Goal: Task Accomplishment & Management: Complete application form

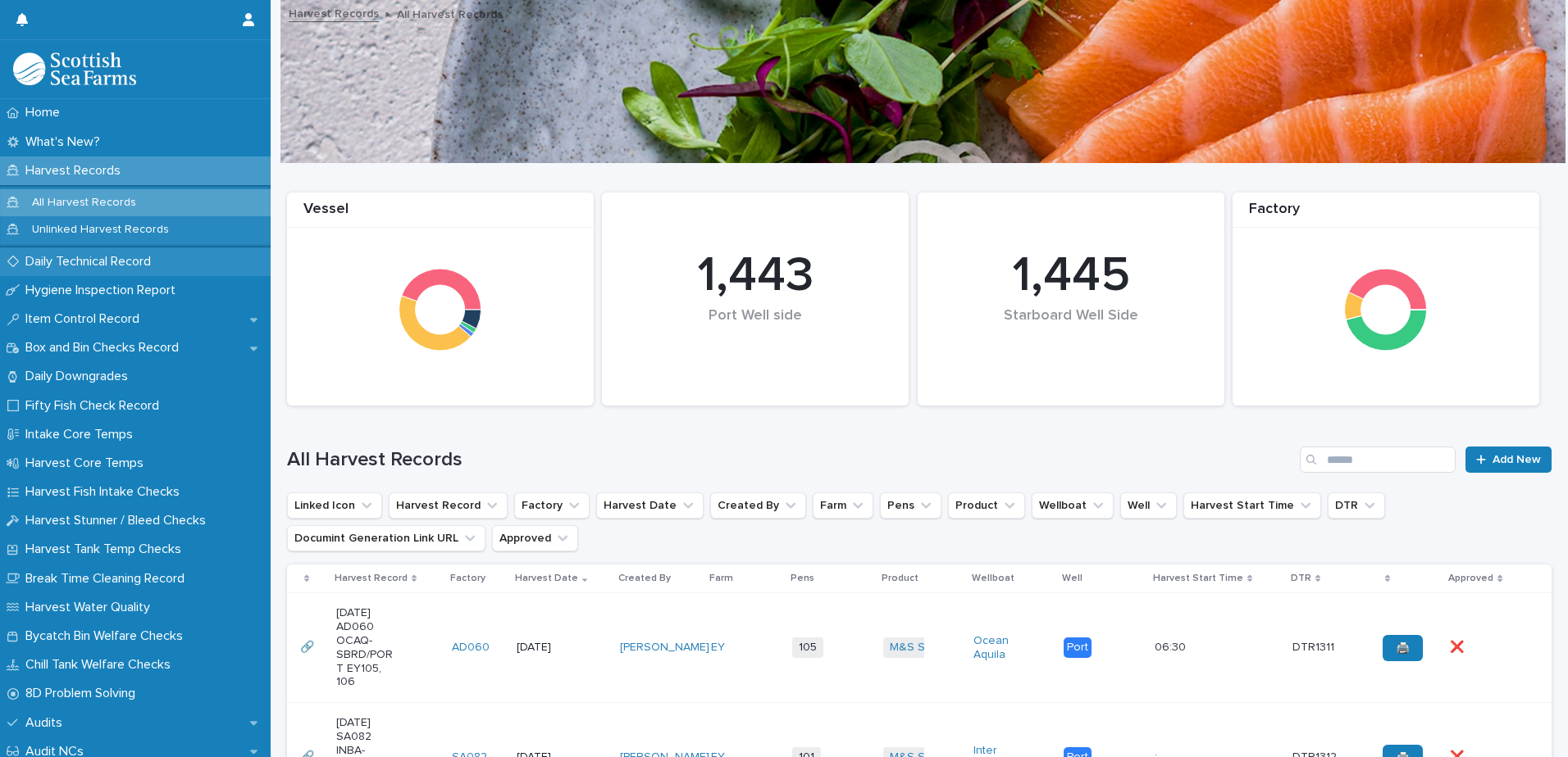
click at [87, 265] on p "Daily Technical Record" at bounding box center [92, 262] width 145 height 16
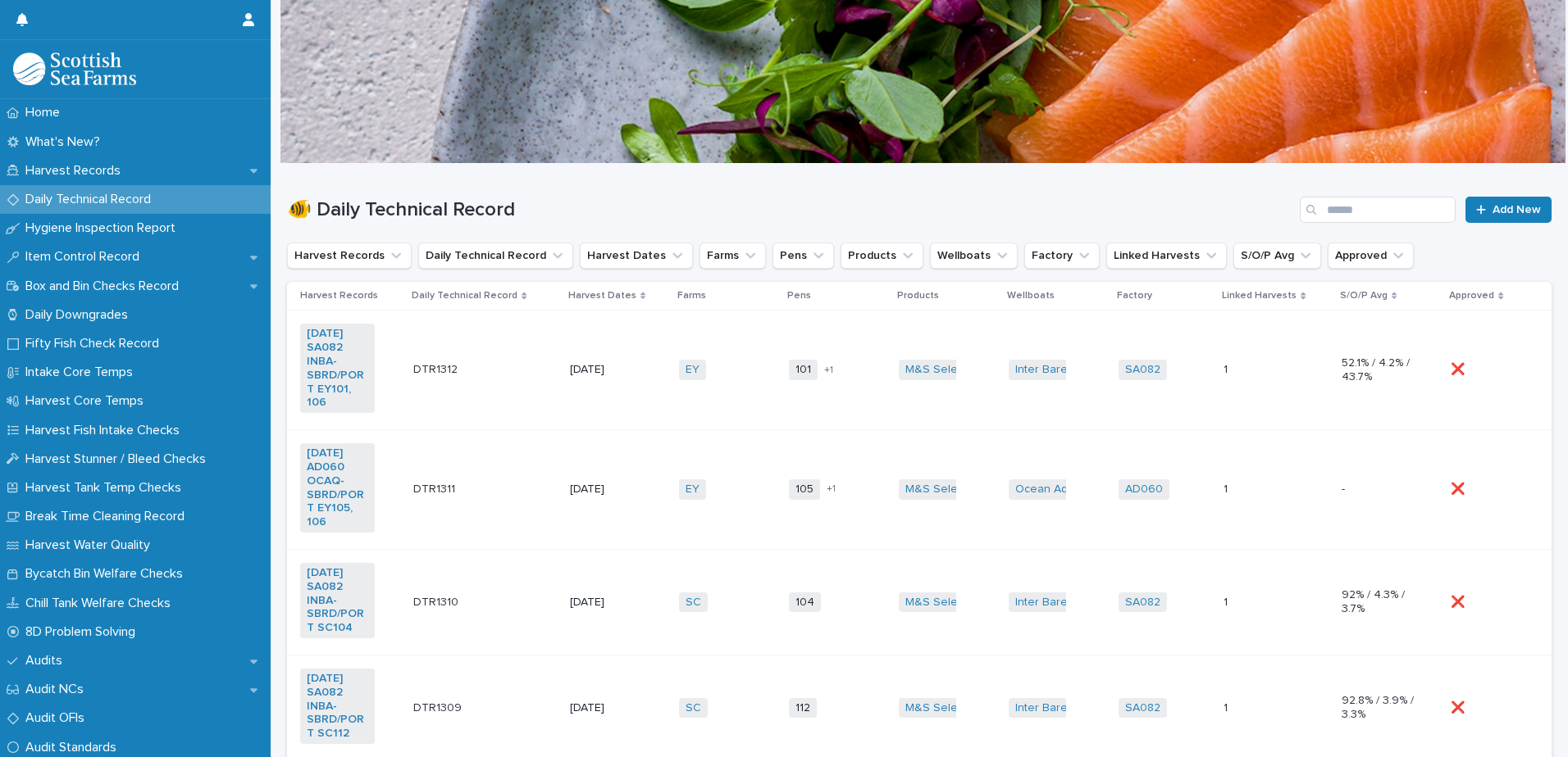
click at [633, 339] on td "[DATE]" at bounding box center [618, 370] width 109 height 119
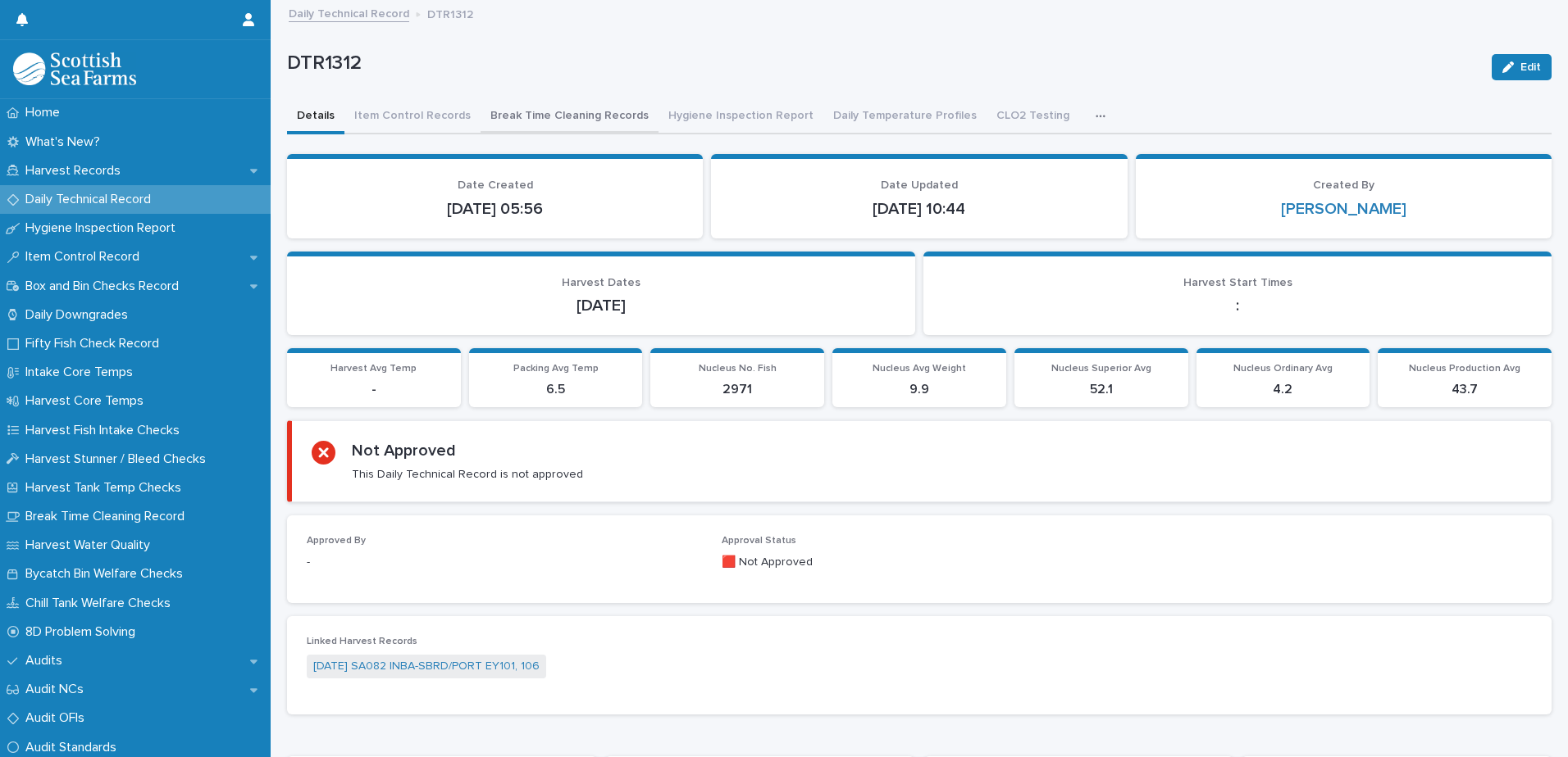
click at [545, 115] on button "Break Time Cleaning Records" at bounding box center [570, 117] width 178 height 34
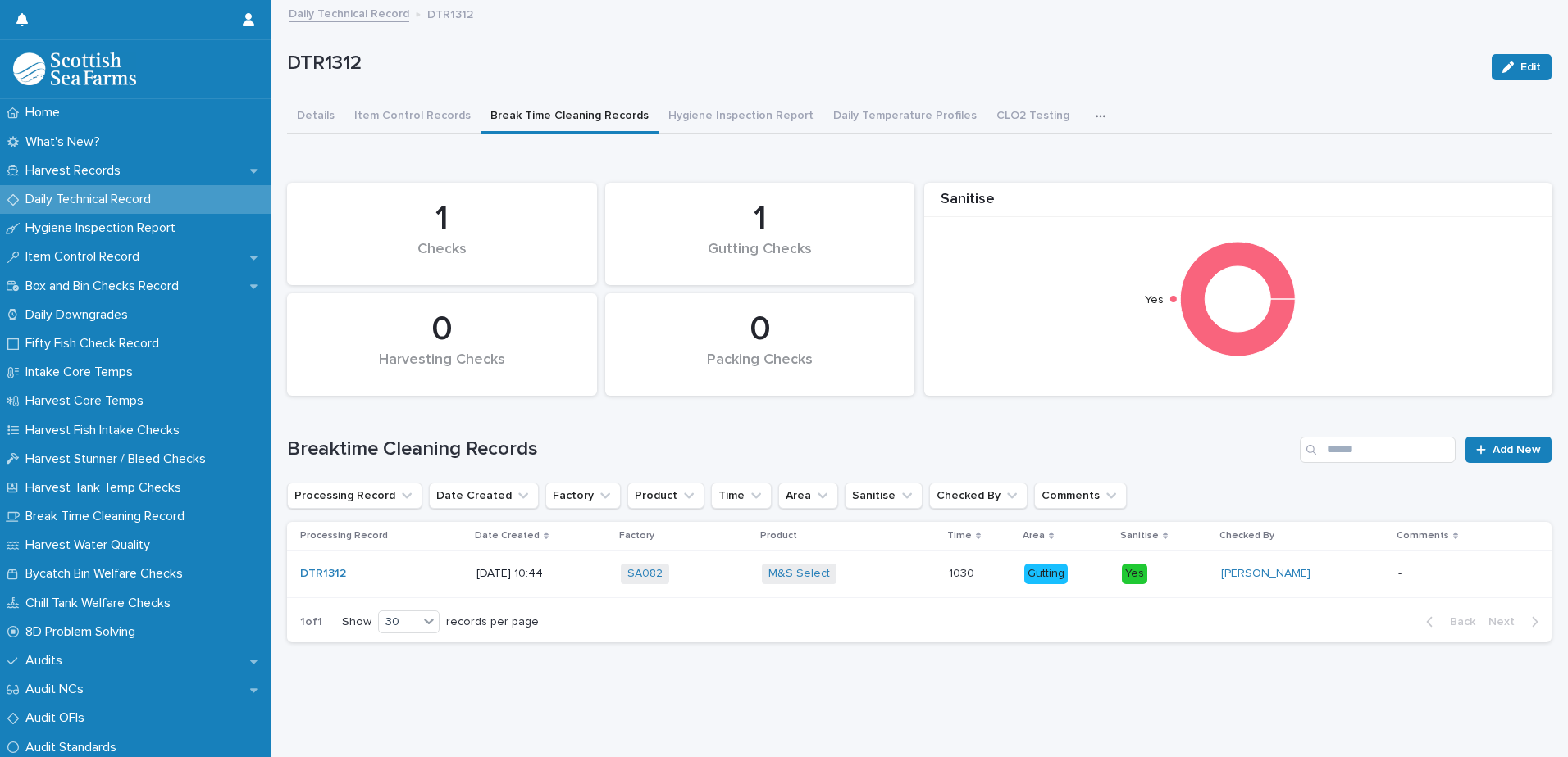
click at [1458, 577] on p at bounding box center [1461, 573] width 127 height 14
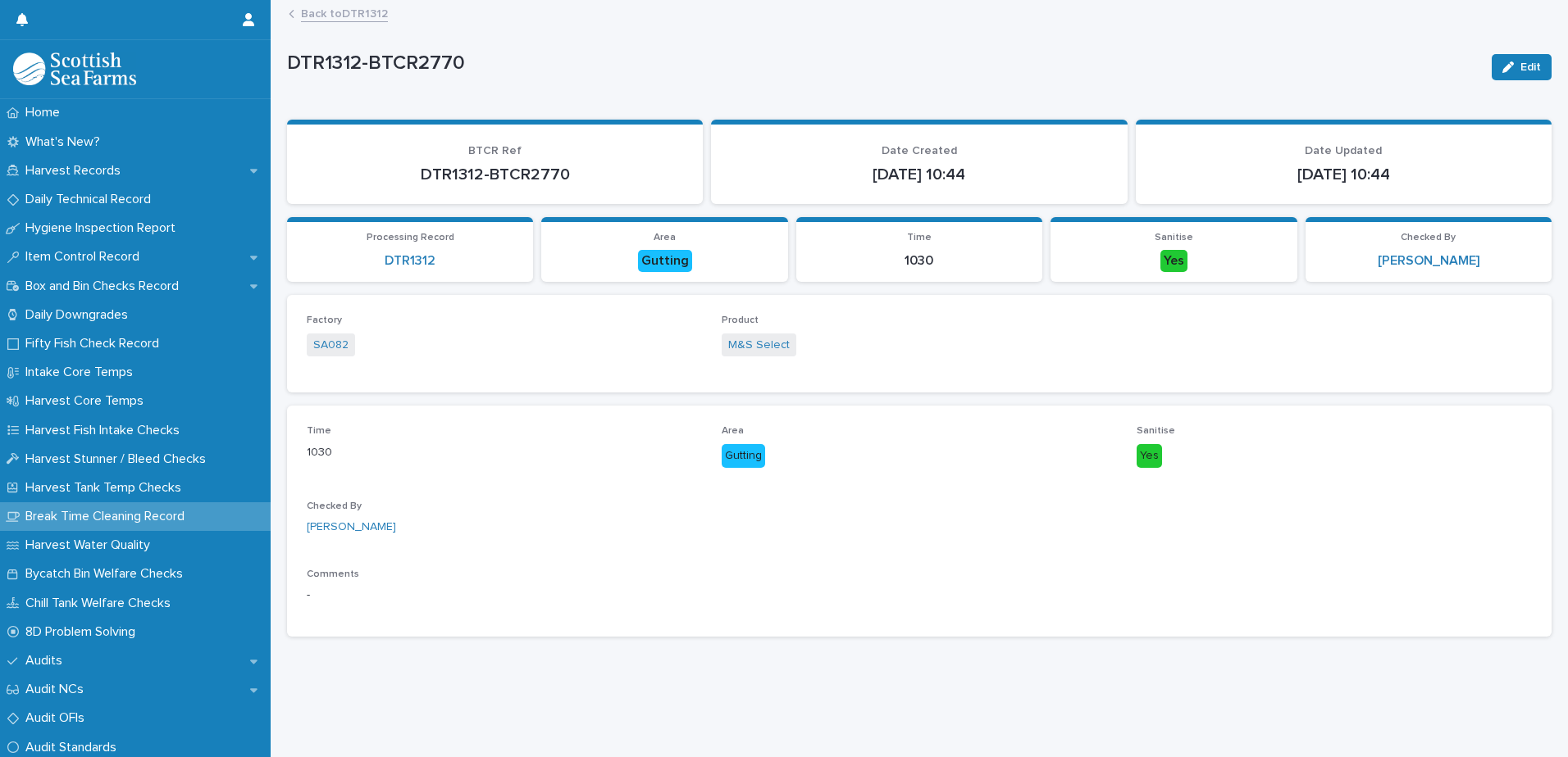
click at [349, 17] on link "Back to DTR1312" at bounding box center [344, 13] width 87 height 19
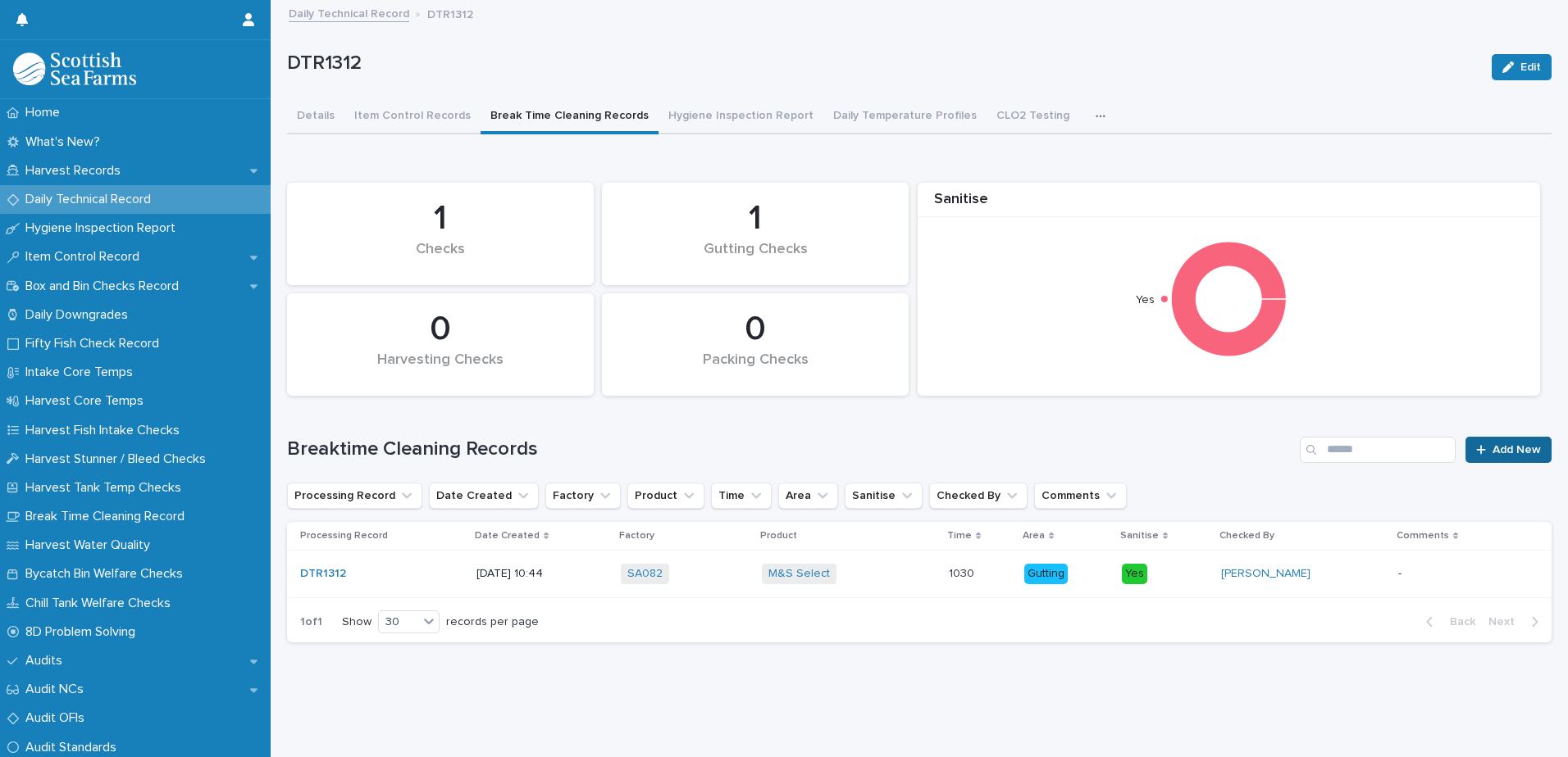
click at [1493, 456] on link "Add New" at bounding box center [1508, 449] width 86 height 27
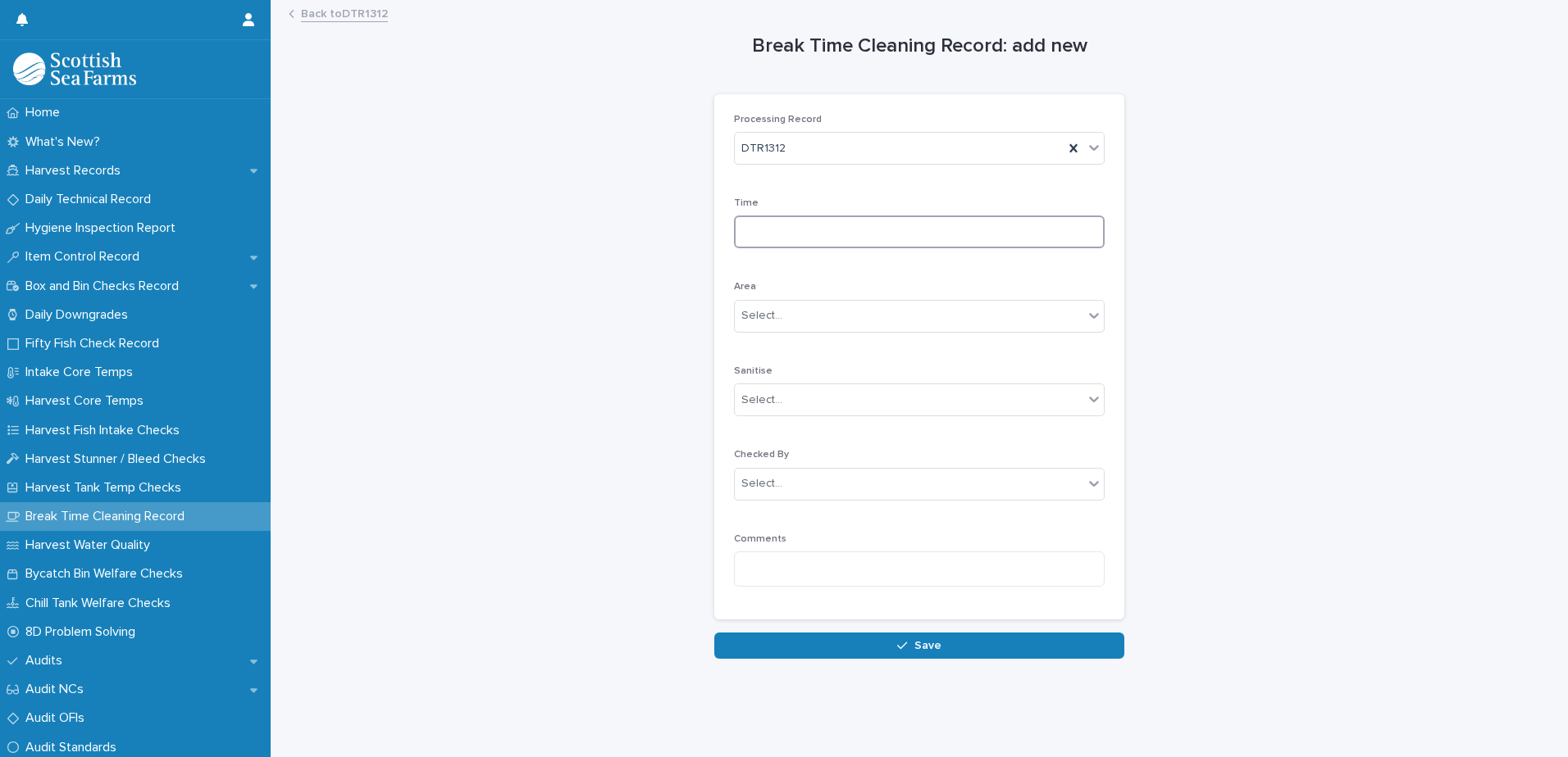
click at [835, 229] on input at bounding box center [918, 232] width 370 height 33
type input "****"
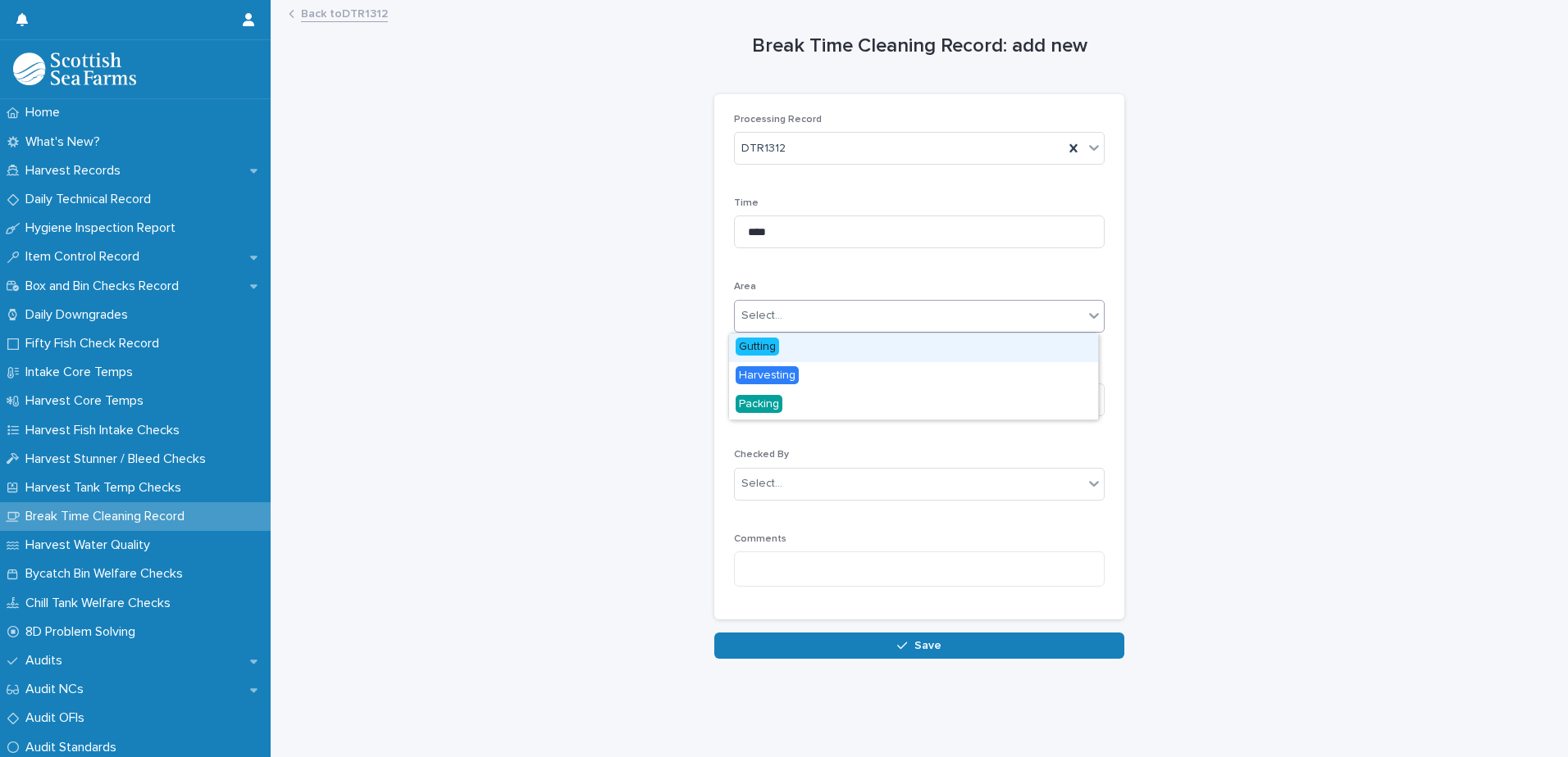
click at [808, 316] on div "Select..." at bounding box center [908, 315] width 348 height 27
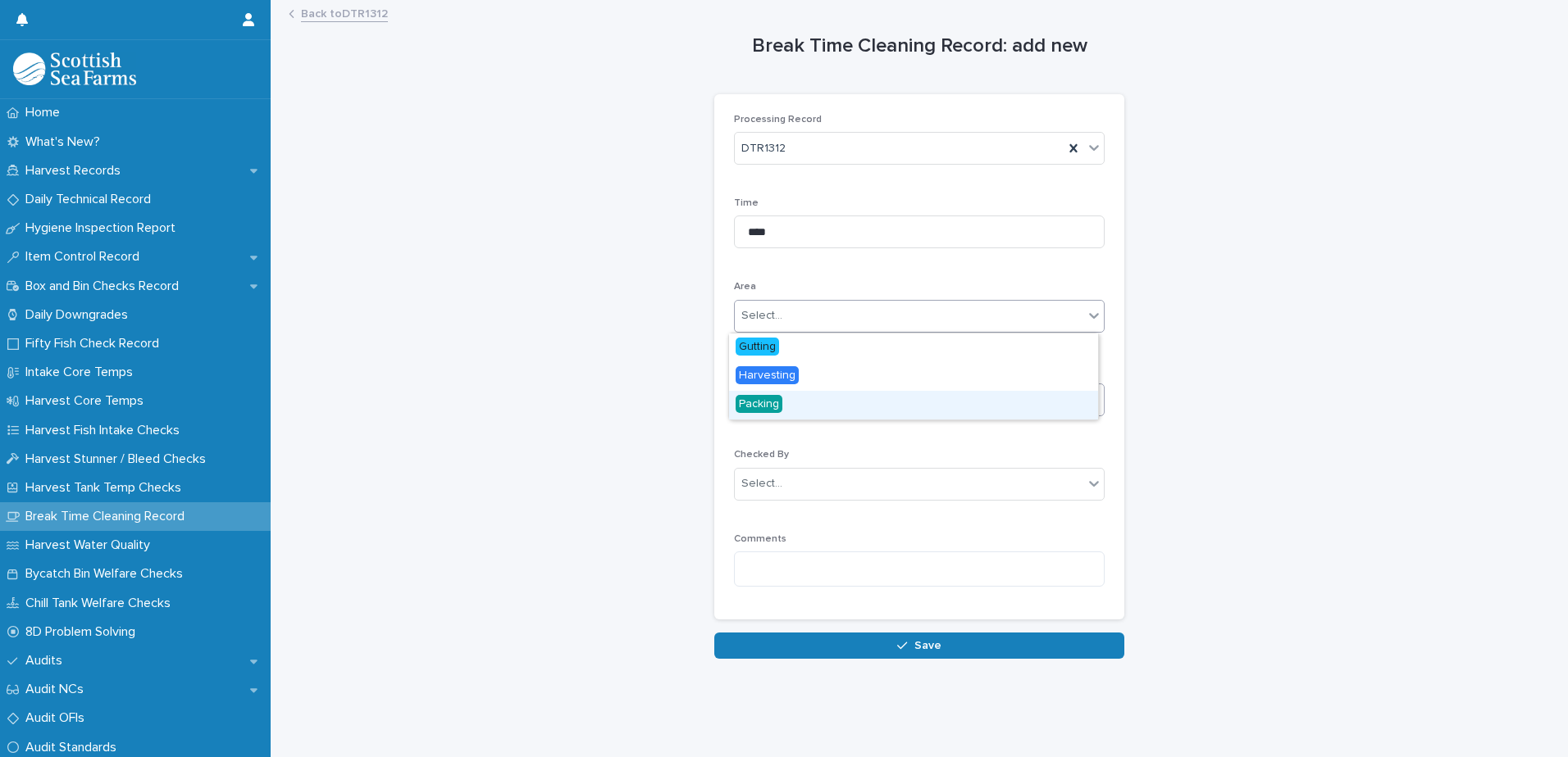
click at [776, 410] on span "Packing" at bounding box center [758, 404] width 47 height 18
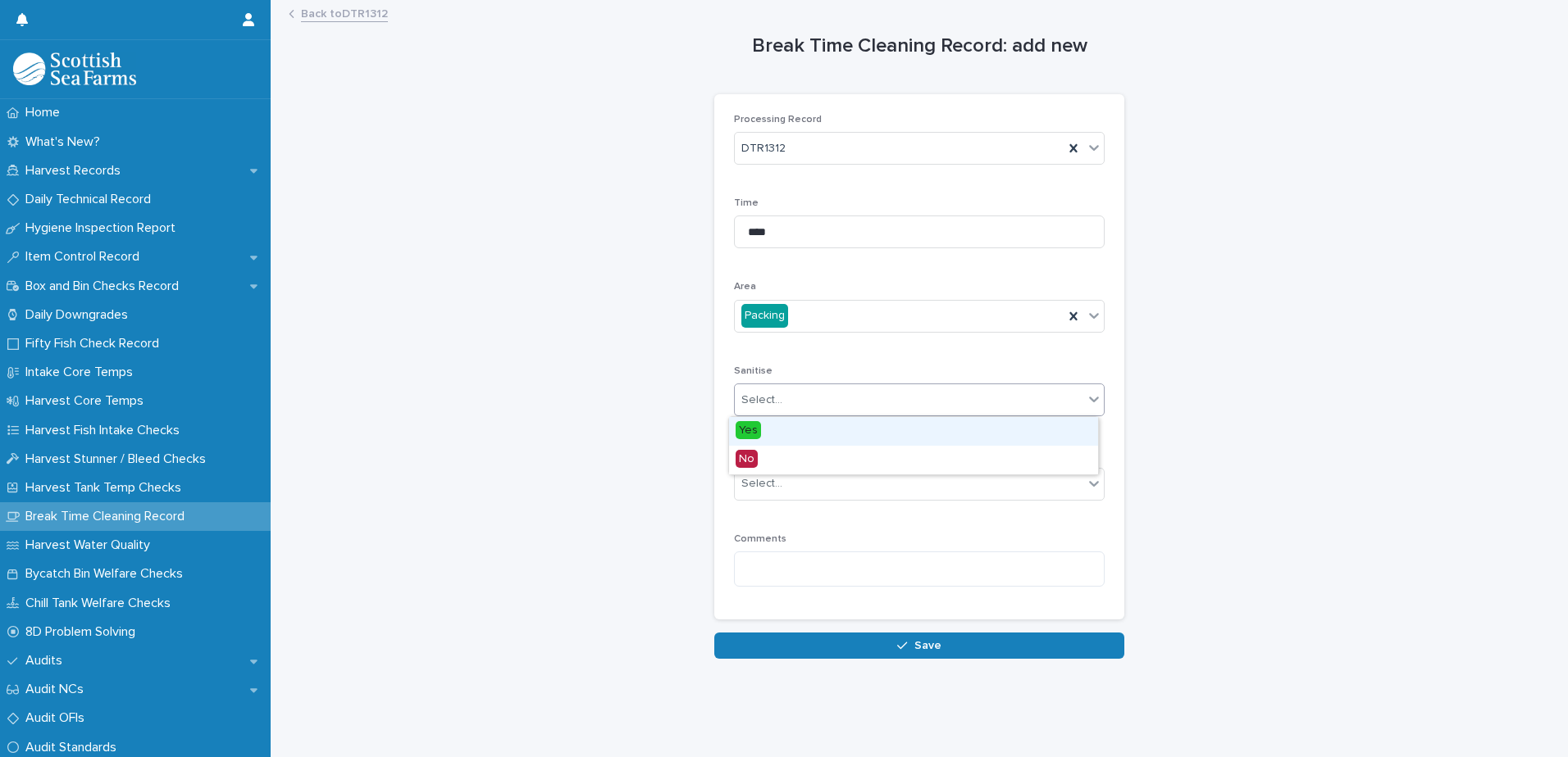
click at [812, 405] on div "Select..." at bounding box center [908, 400] width 348 height 27
drag, startPoint x: 761, startPoint y: 433, endPoint x: 771, endPoint y: 440, distance: 12.2
click at [761, 434] on div "Yes" at bounding box center [913, 431] width 369 height 28
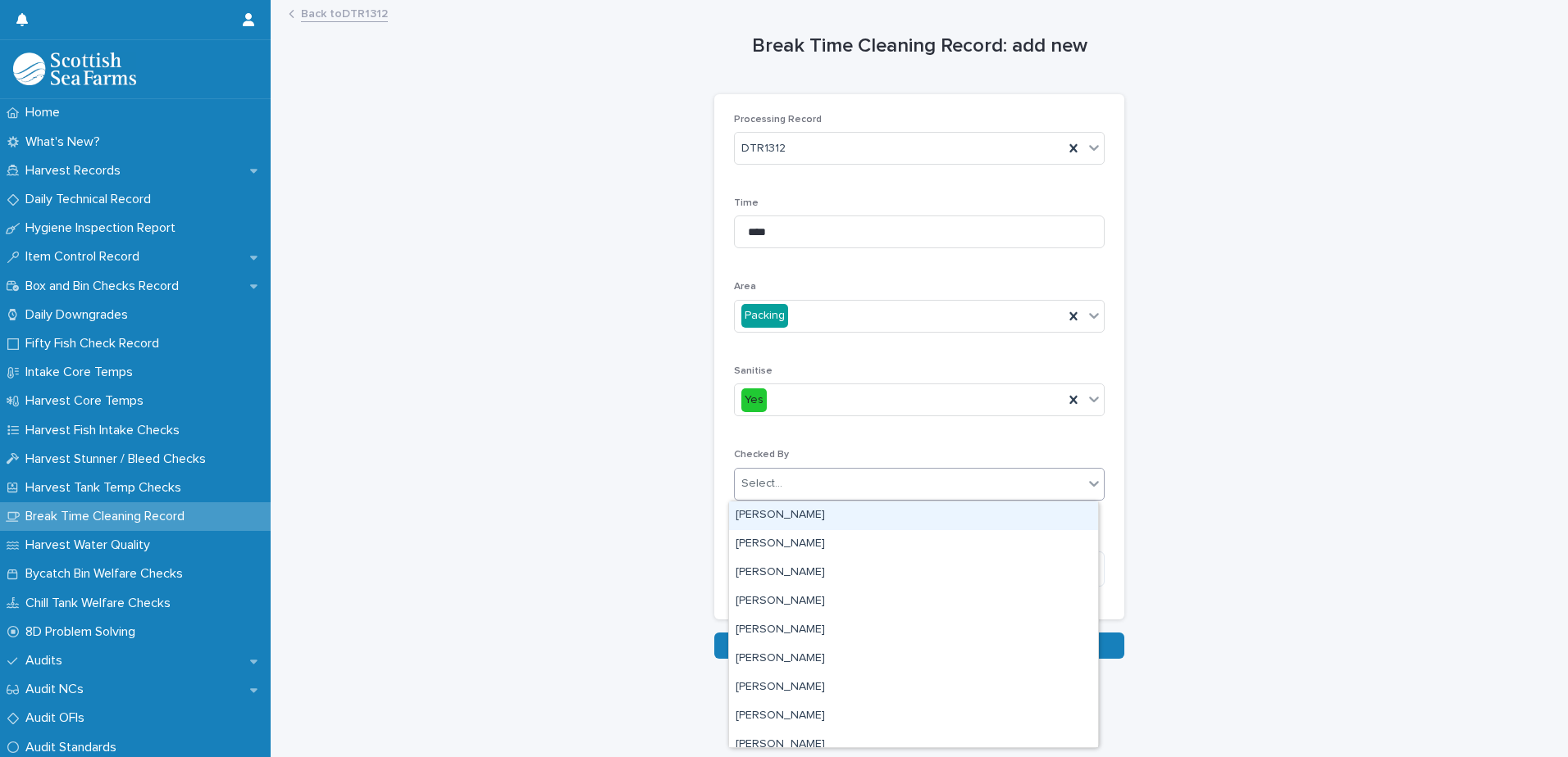
click at [807, 476] on div "Select..." at bounding box center [908, 483] width 348 height 27
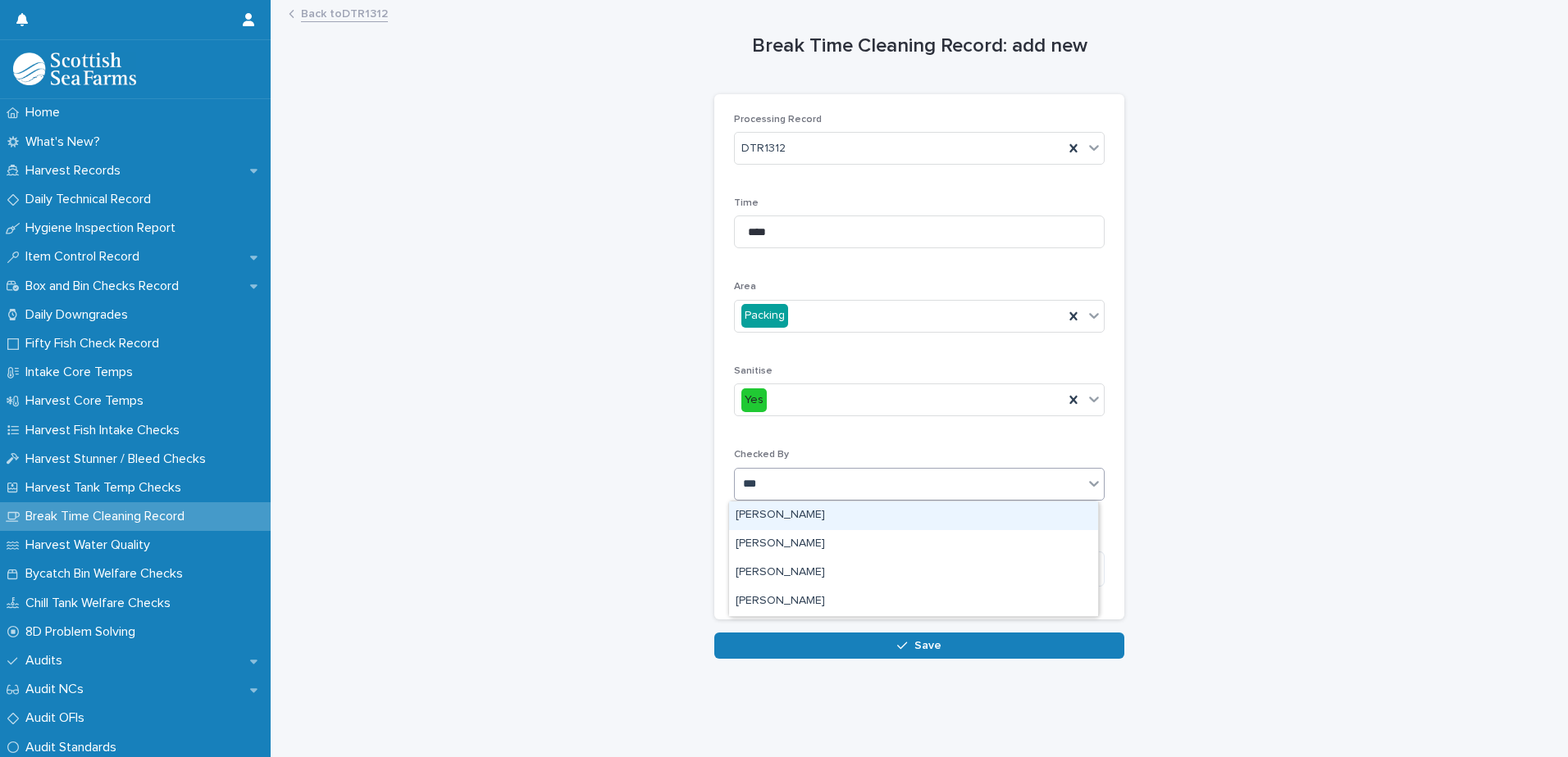
type input "****"
click at [787, 513] on div "[PERSON_NAME]" at bounding box center [913, 515] width 369 height 28
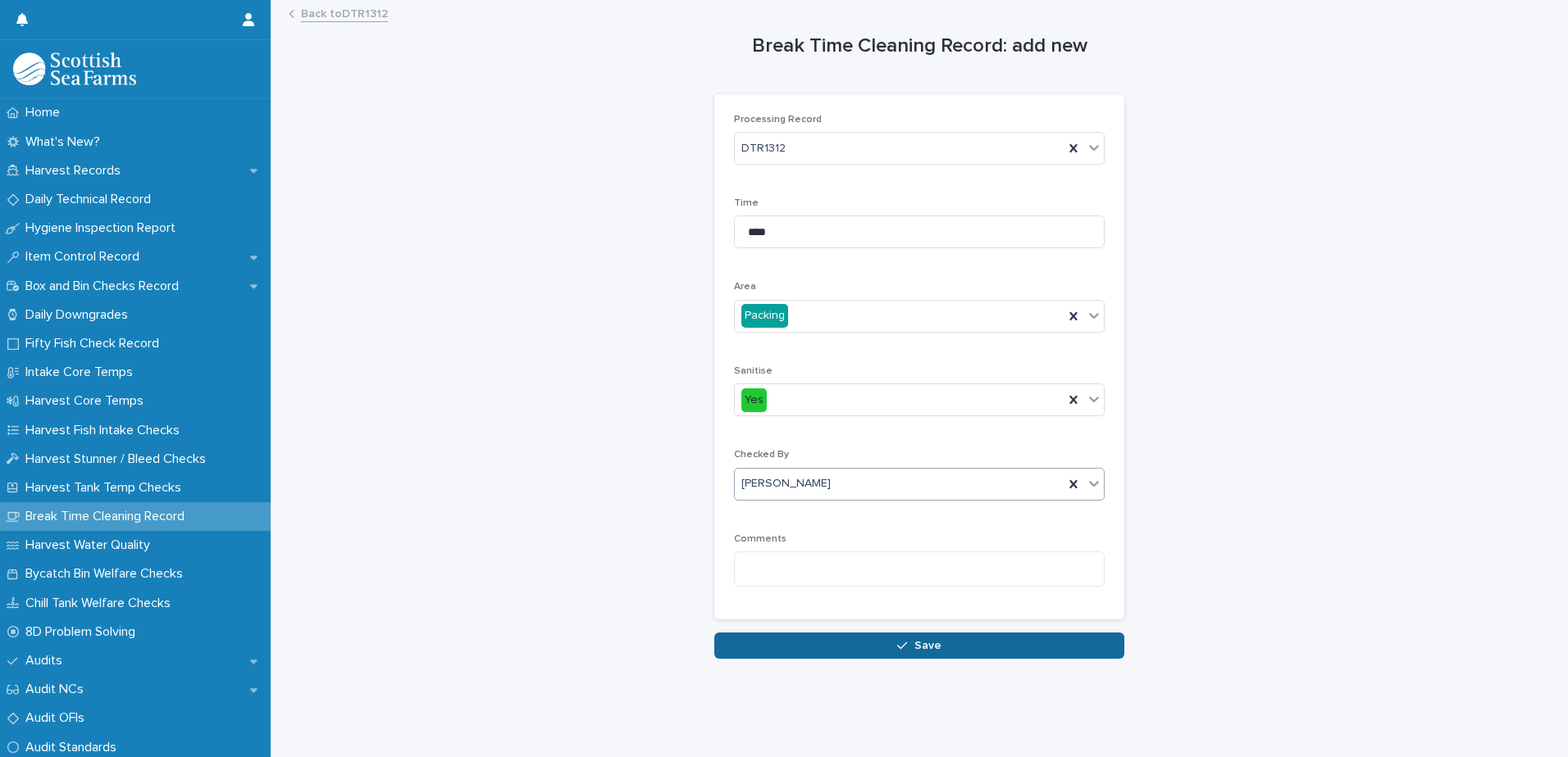
click at [902, 649] on icon "button" at bounding box center [902, 646] width 10 height 11
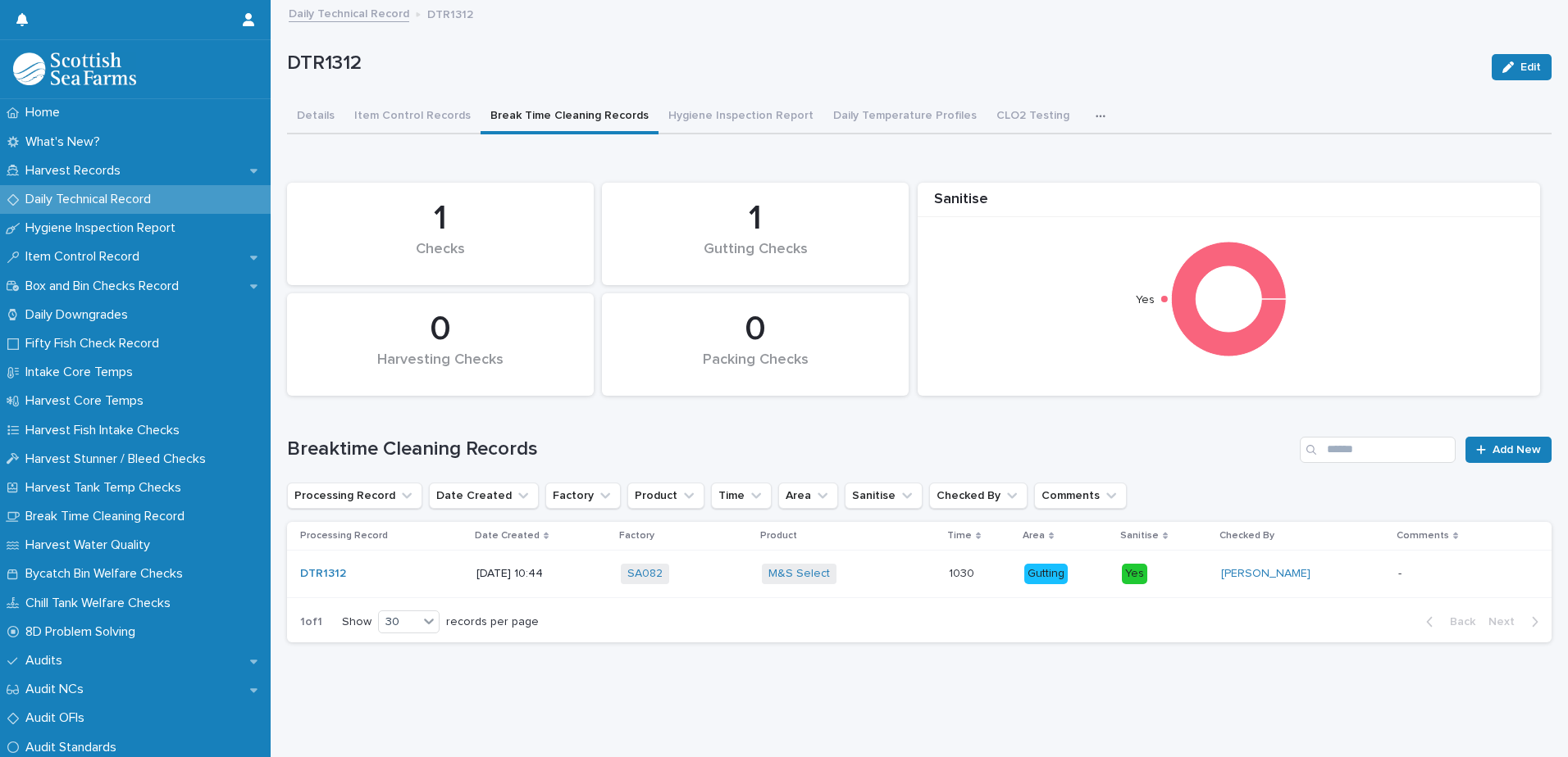
click at [345, 12] on link "Daily Technical Record" at bounding box center [348, 13] width 120 height 19
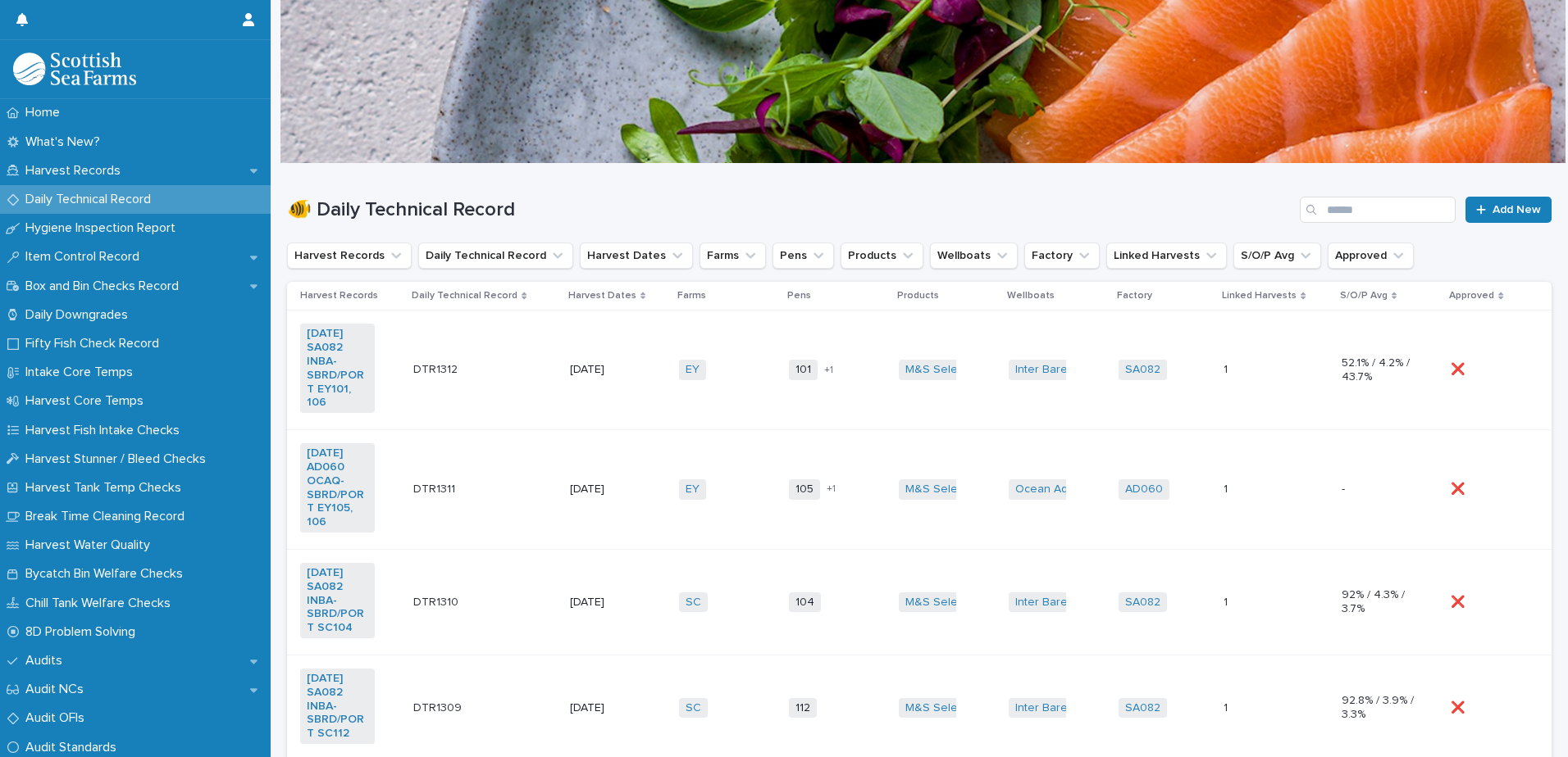
click at [577, 345] on td "[DATE]" at bounding box center [618, 370] width 109 height 119
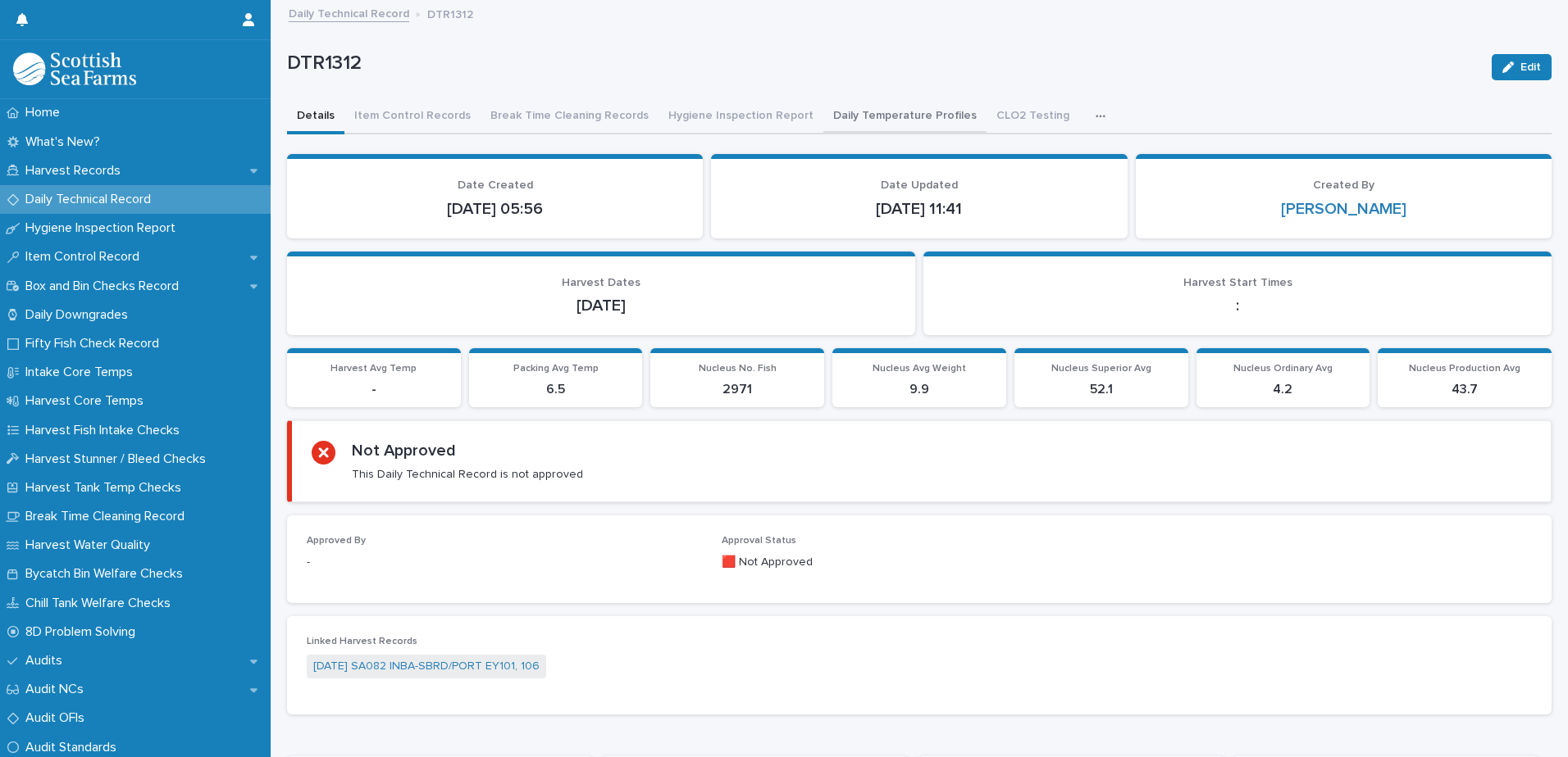
click at [881, 127] on button "Daily Temperature Profiles" at bounding box center [905, 117] width 164 height 34
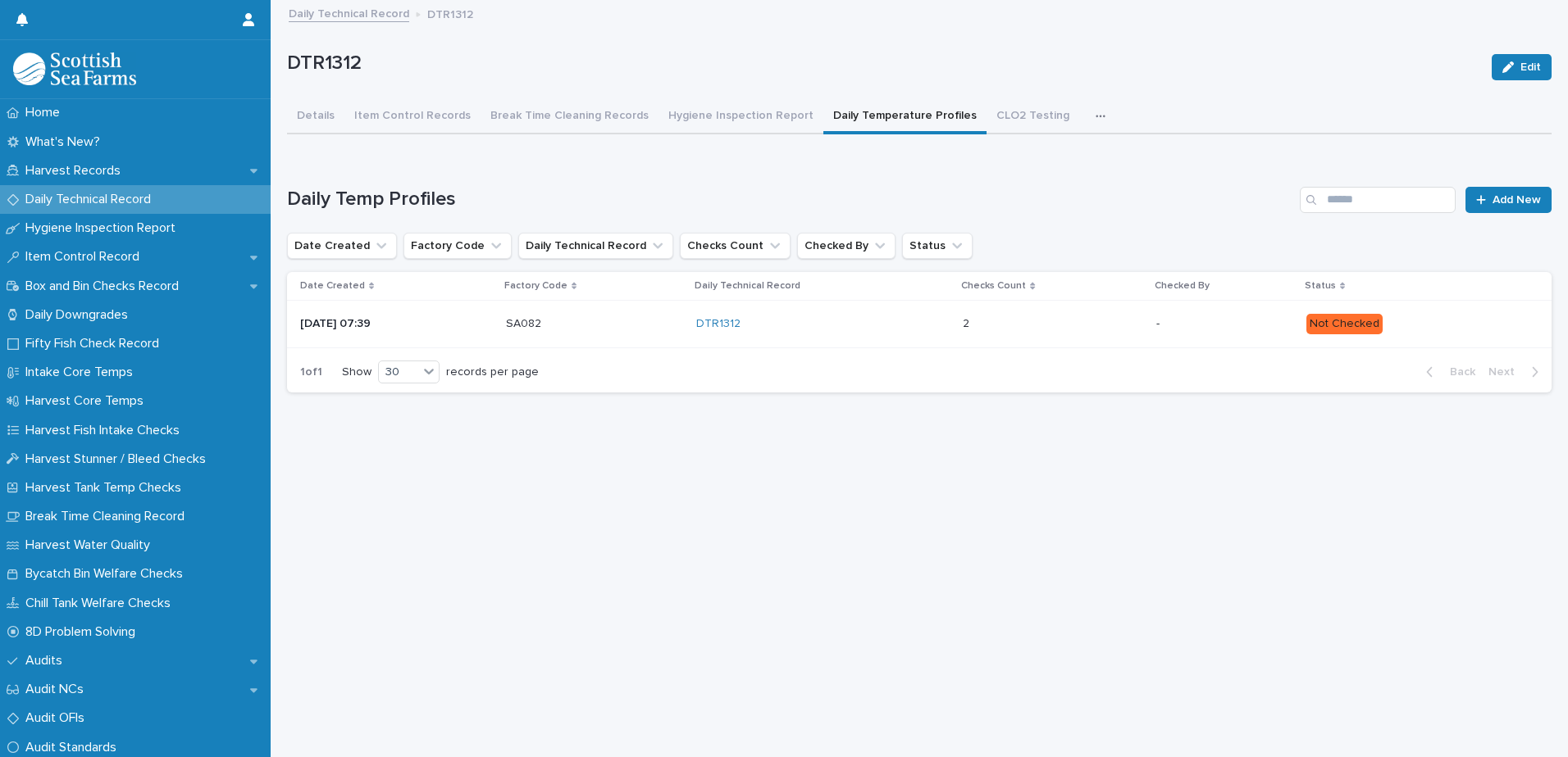
click at [1452, 323] on p "Not Checked" at bounding box center [1415, 324] width 219 height 20
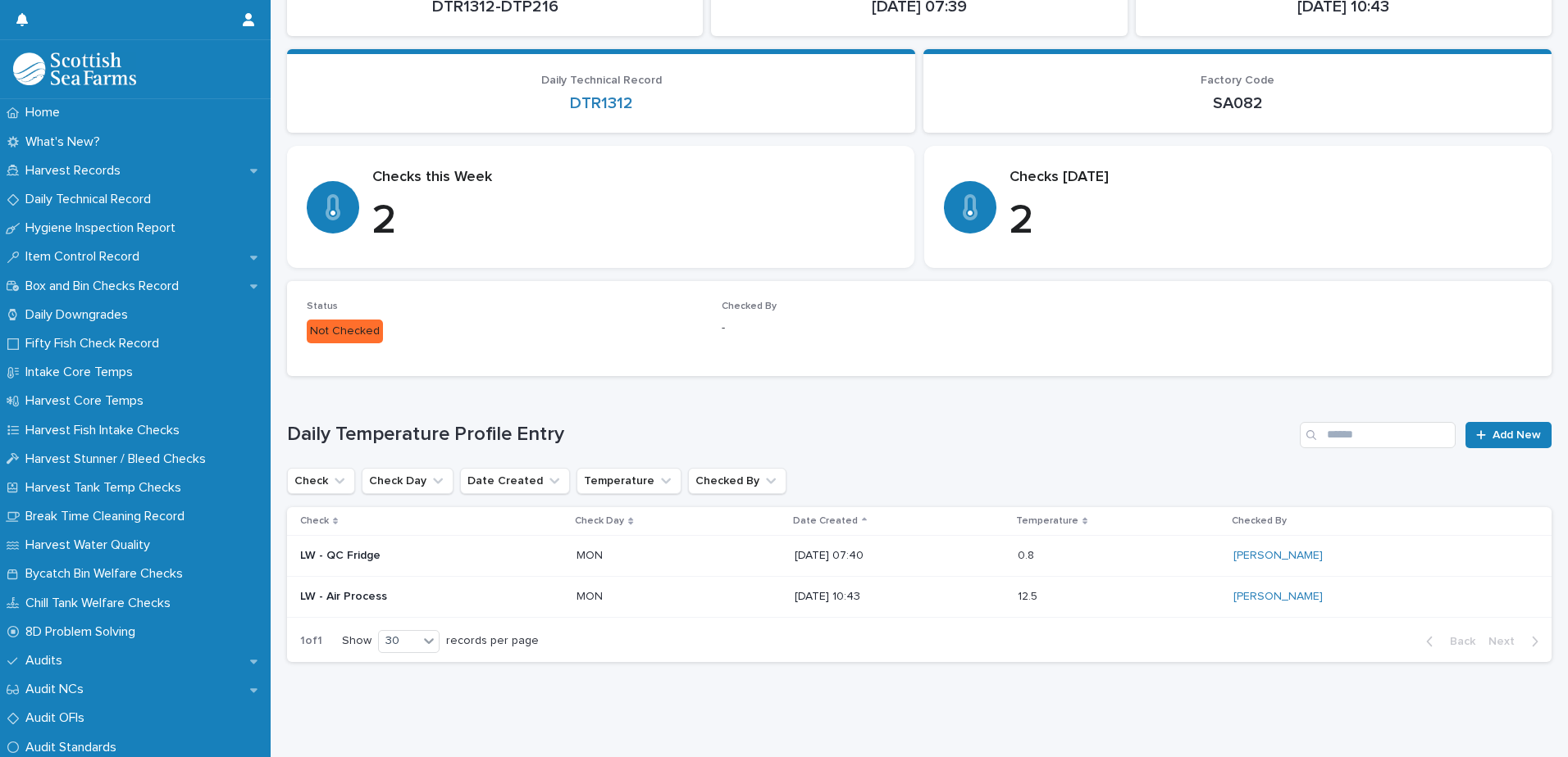
scroll to position [180, 0]
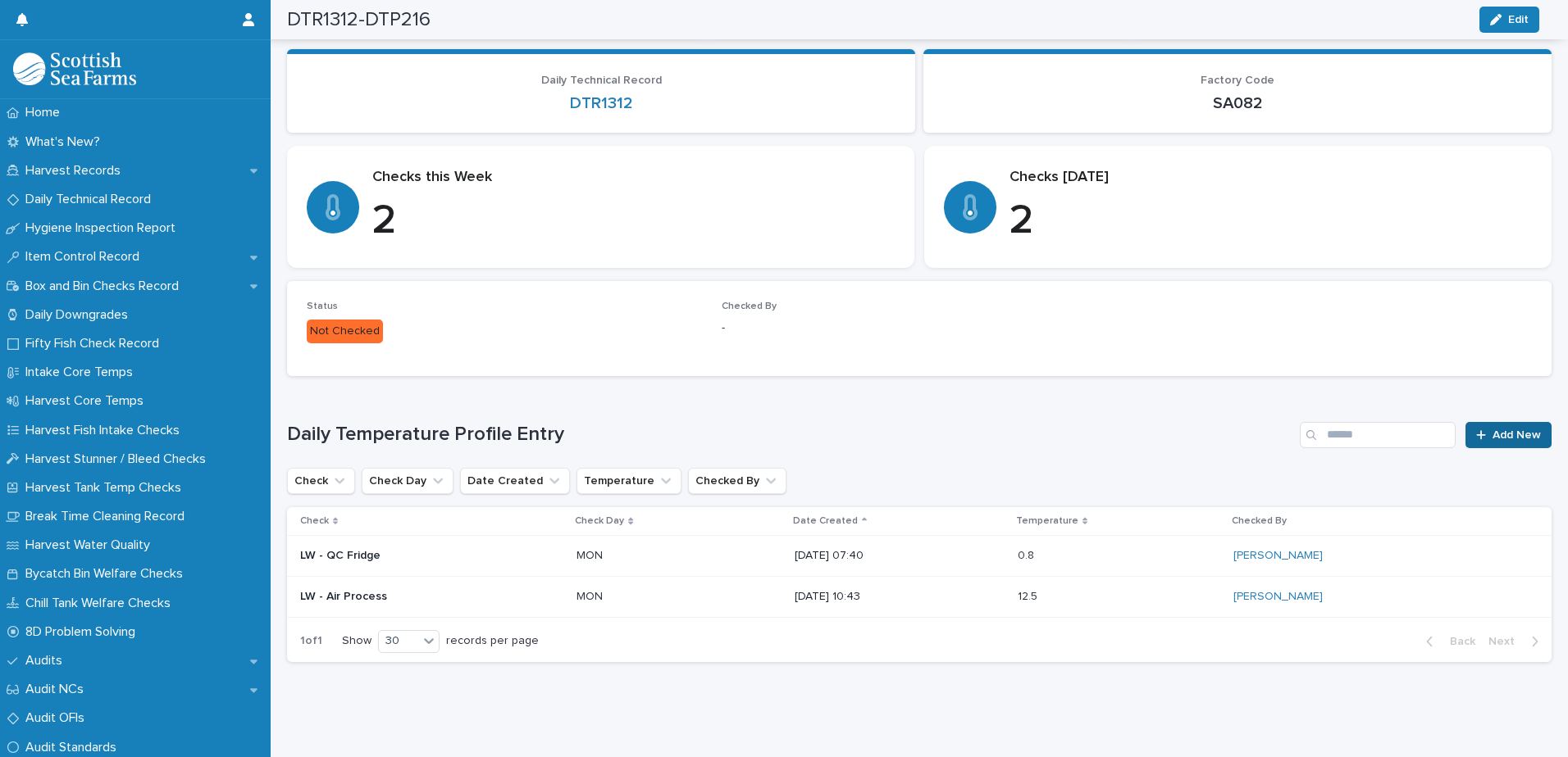
click at [1493, 429] on span "Add New" at bounding box center [1517, 435] width 49 height 11
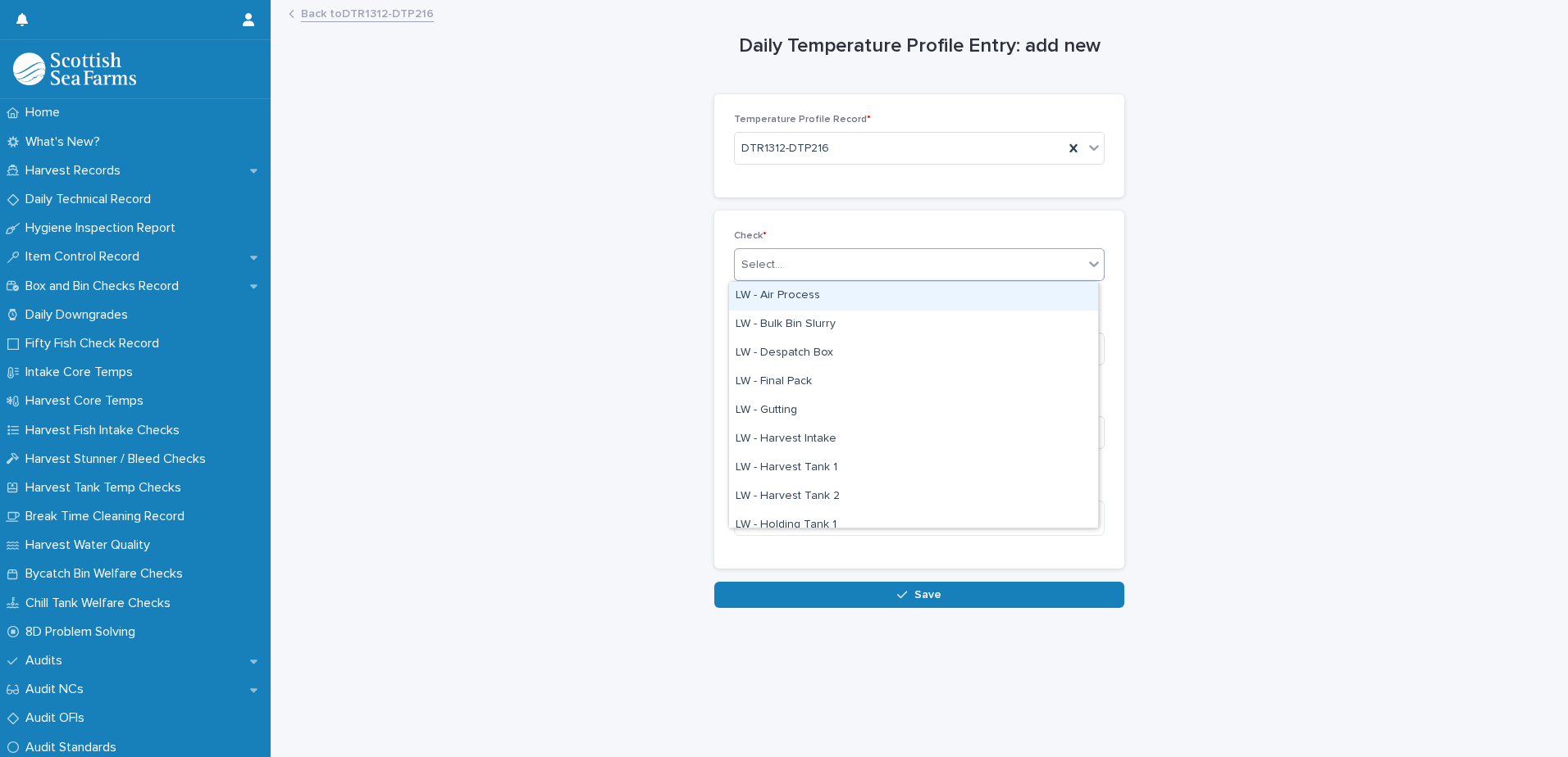
click at [797, 269] on div "Select..." at bounding box center [908, 265] width 348 height 27
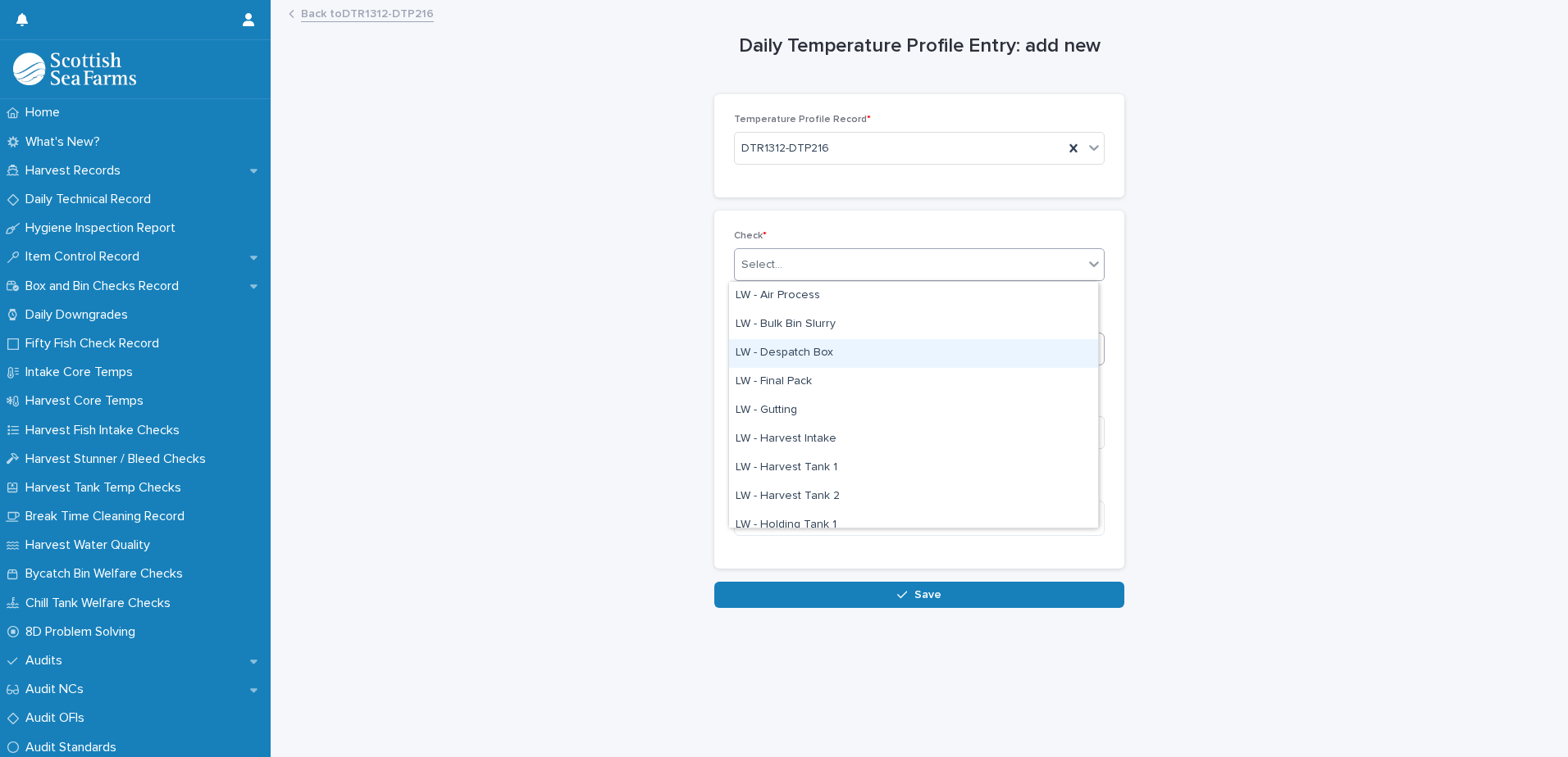
click at [820, 349] on div "LW - Despatch Box" at bounding box center [913, 353] width 369 height 28
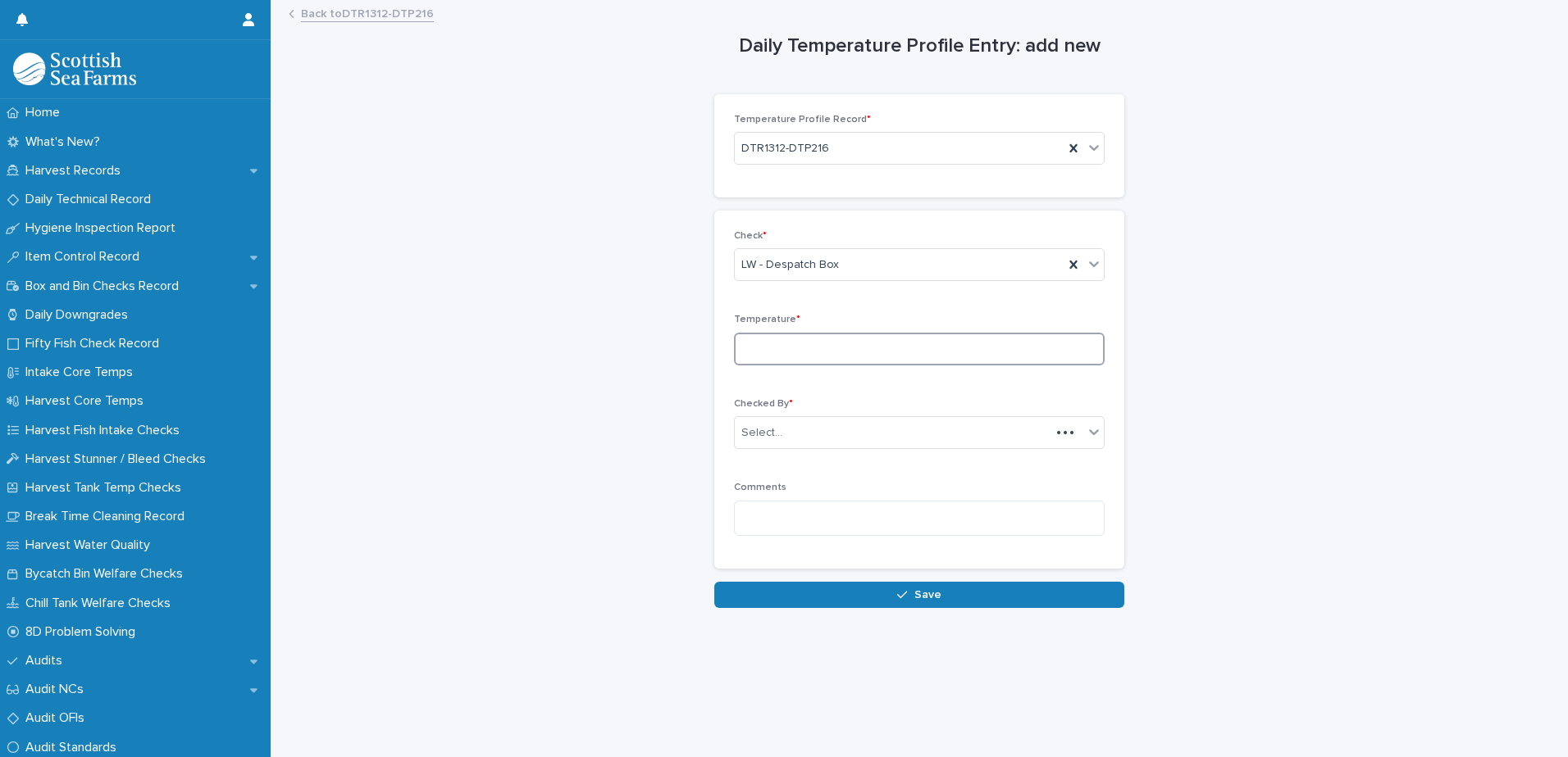
click at [846, 351] on input at bounding box center [918, 349] width 370 height 33
type input "***"
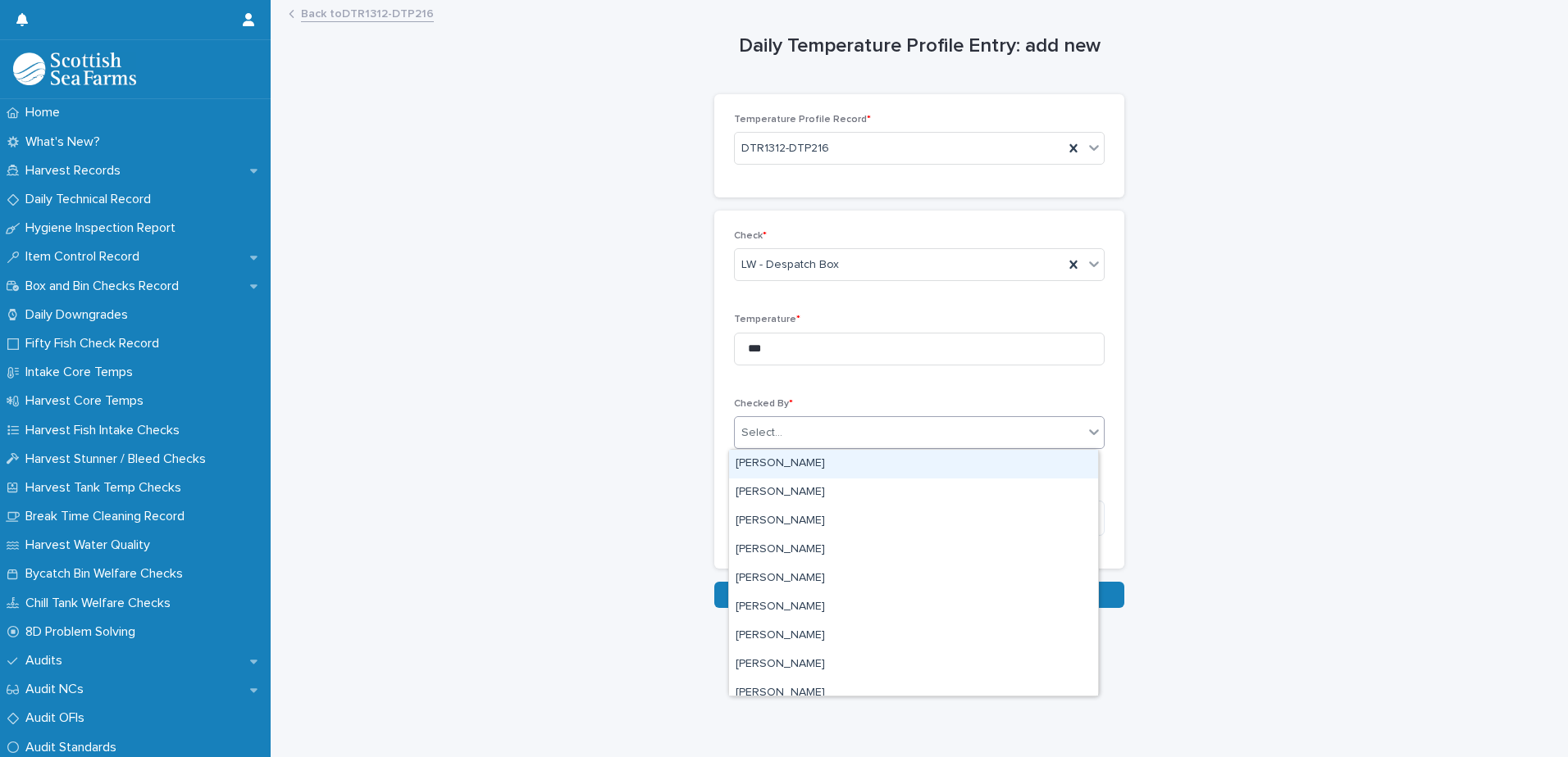
click at [832, 427] on div "Select..." at bounding box center [908, 433] width 348 height 27
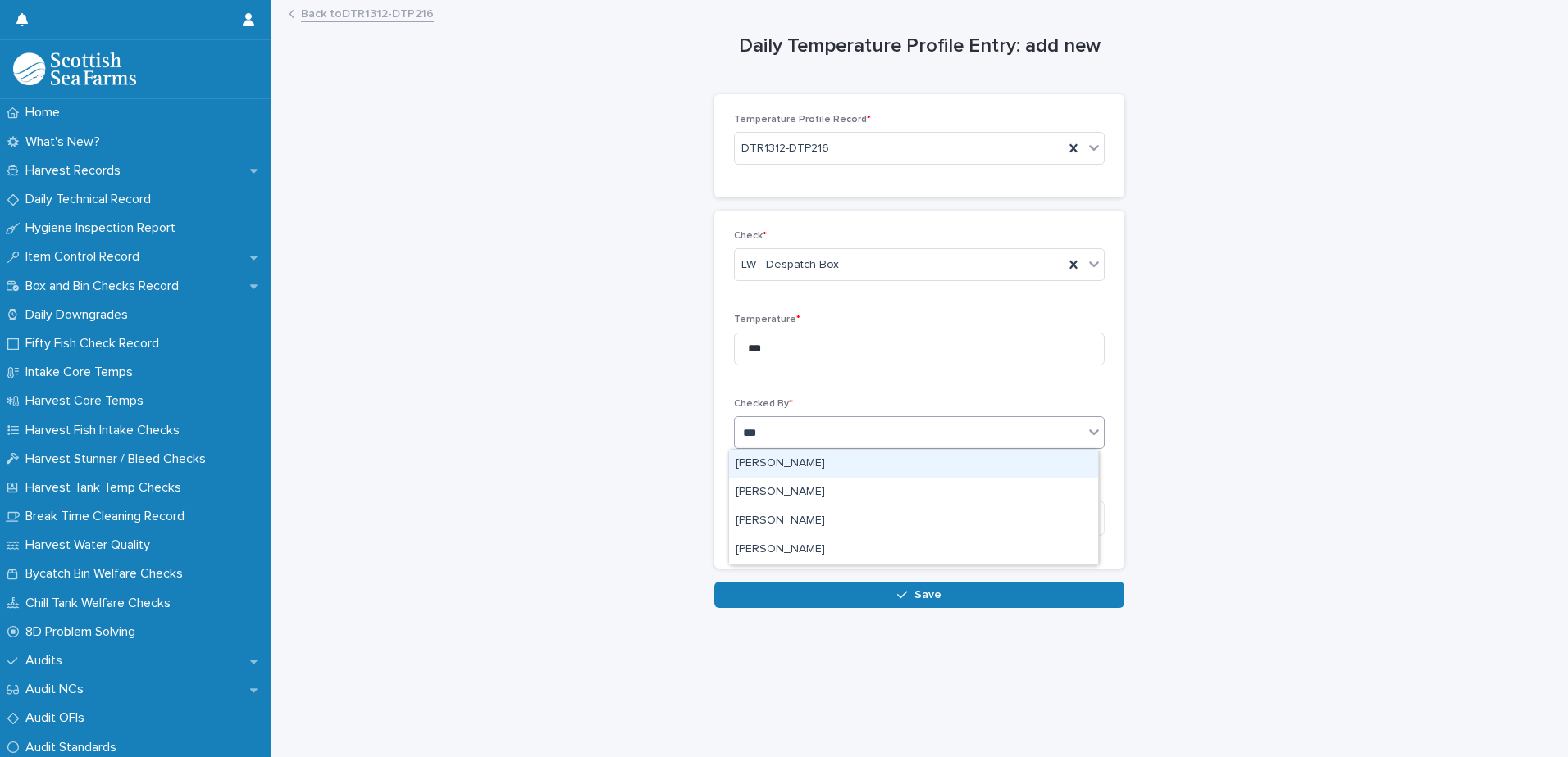
type input "****"
click at [803, 461] on div "[PERSON_NAME]" at bounding box center [913, 464] width 369 height 28
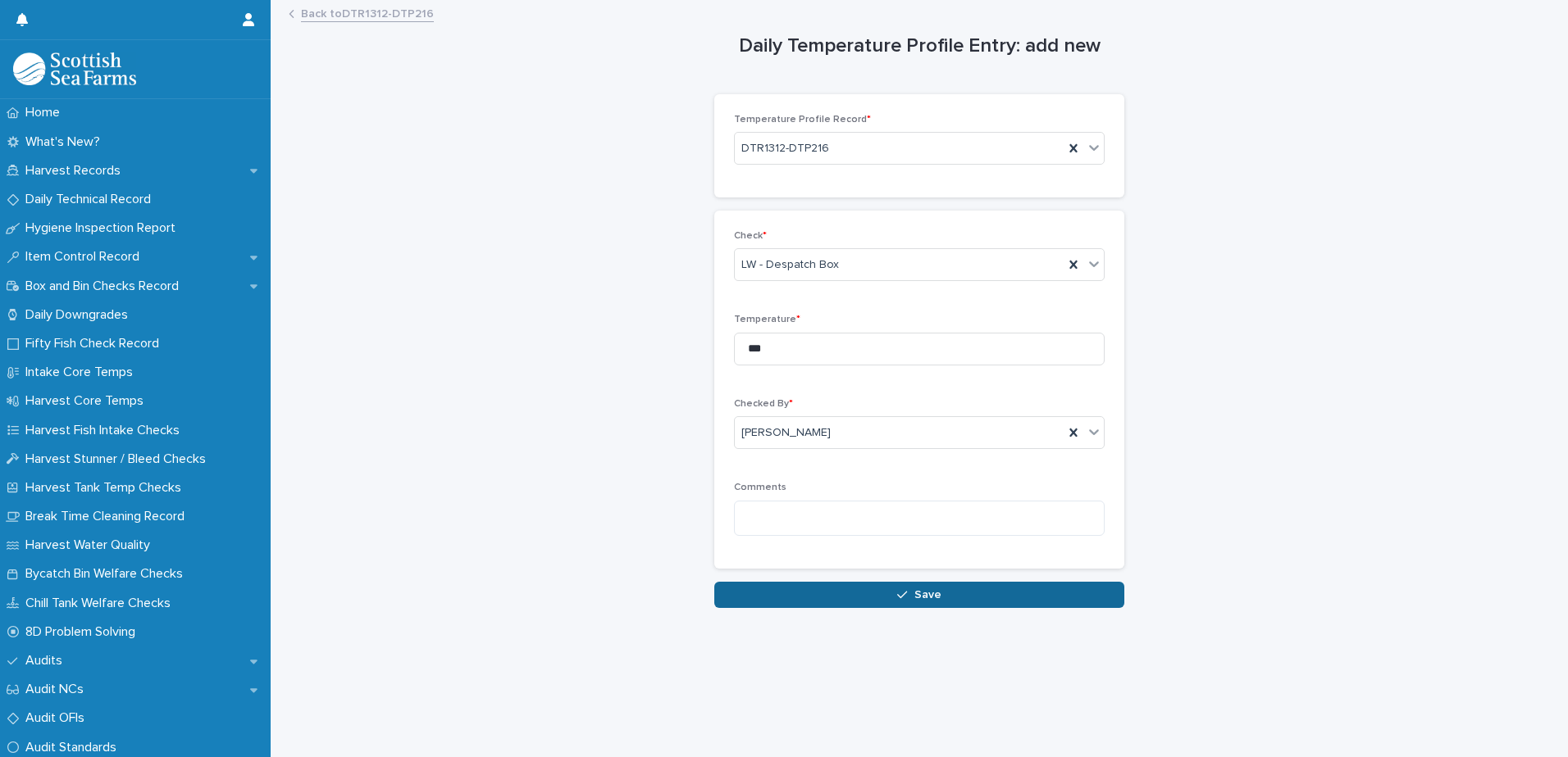
click at [915, 595] on span "Save" at bounding box center [927, 594] width 27 height 11
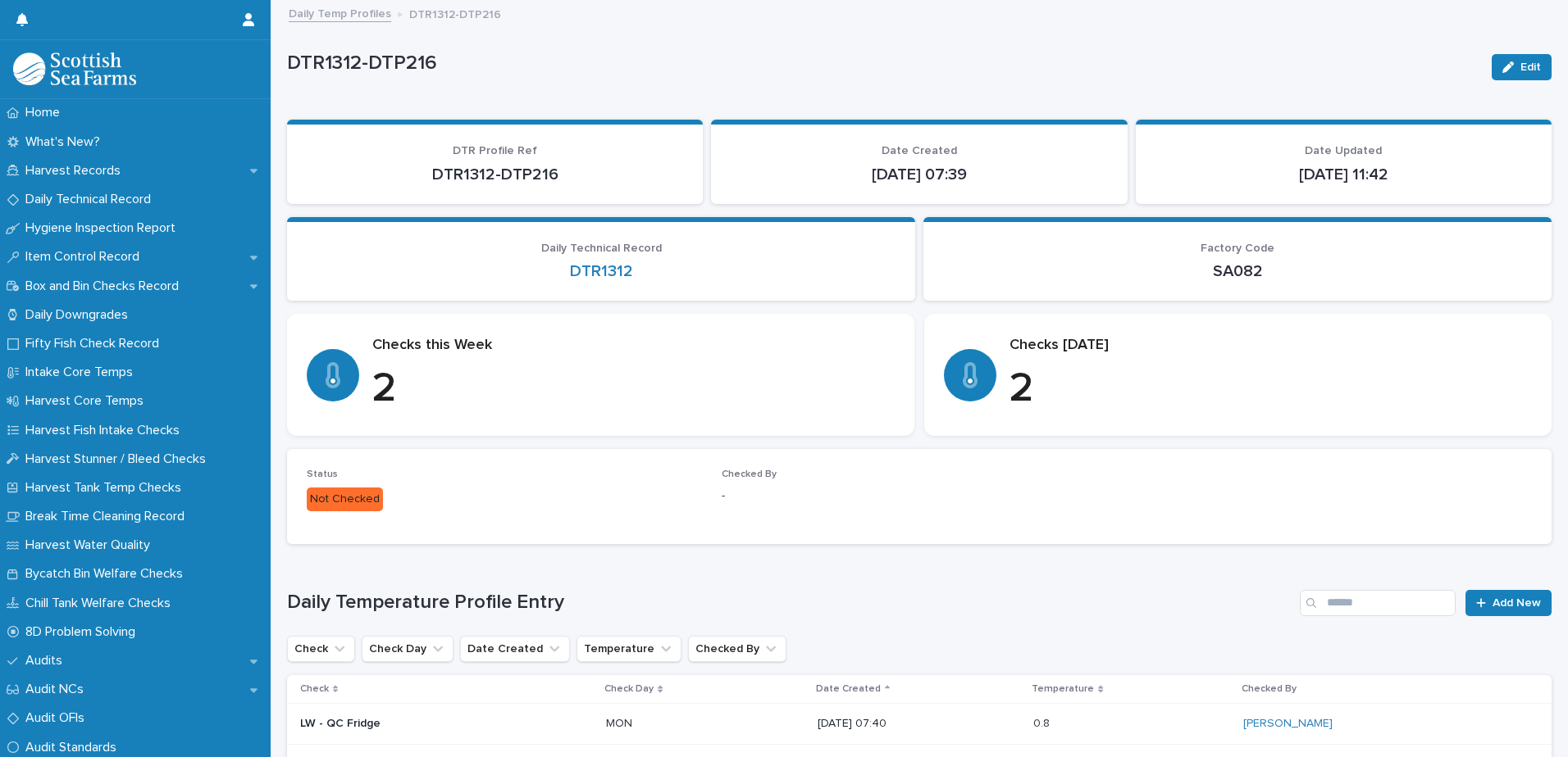
drag, startPoint x: 908, startPoint y: 591, endPoint x: 642, endPoint y: 65, distance: 589.4
click at [642, 65] on p "DTR1312-DTP216" at bounding box center [882, 63] width 1191 height 24
click at [95, 177] on p "Harvest Records" at bounding box center [76, 171] width 115 height 16
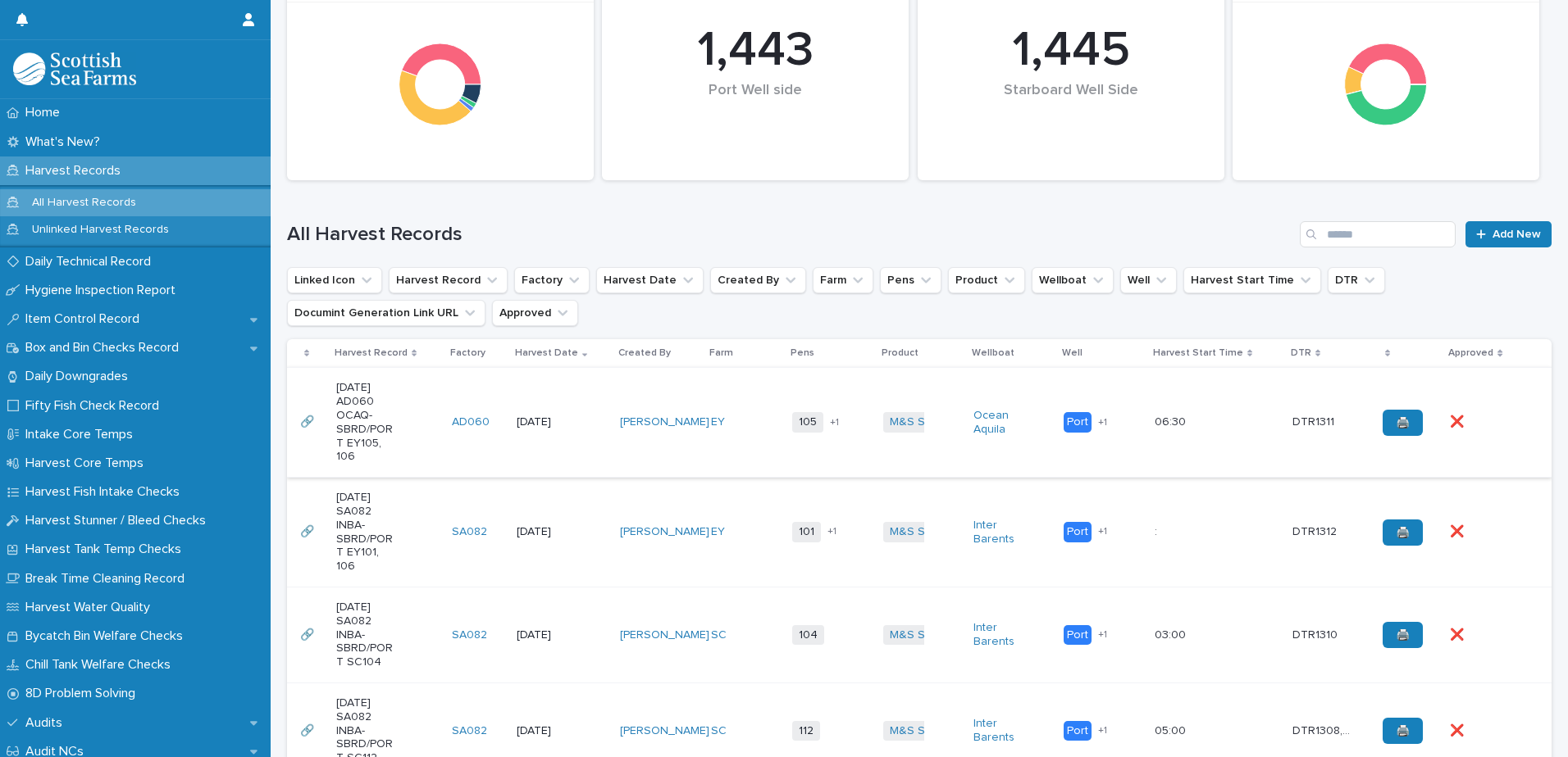
scroll to position [246, 0]
